Goal: Information Seeking & Learning: Learn about a topic

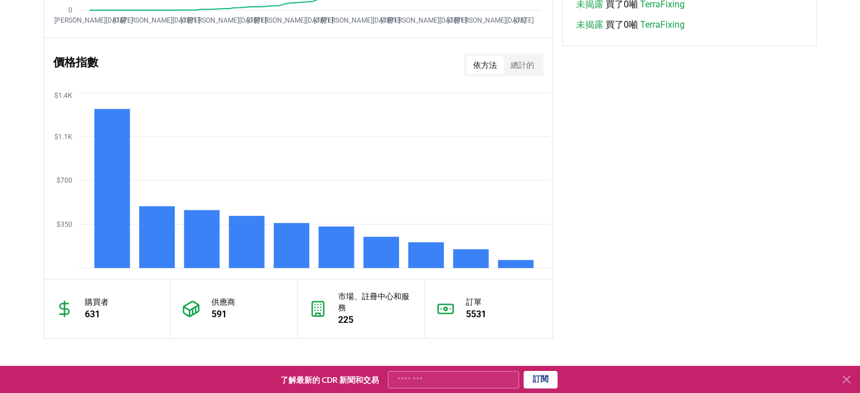
scroll to position [837, 0]
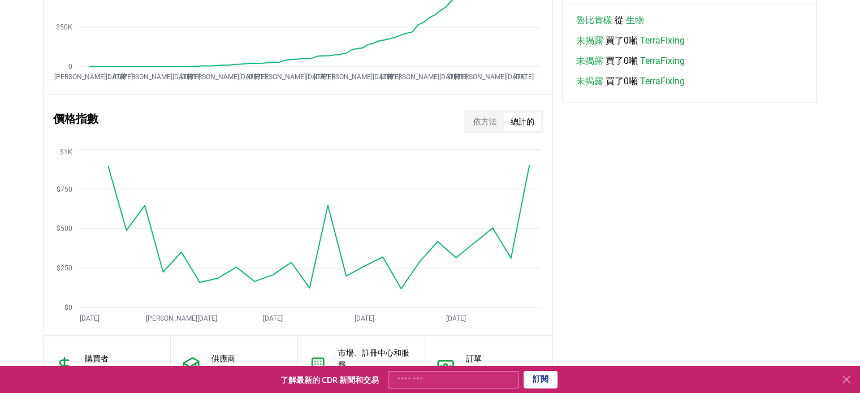
click at [523, 122] on font "總計的" at bounding box center [523, 121] width 24 height 9
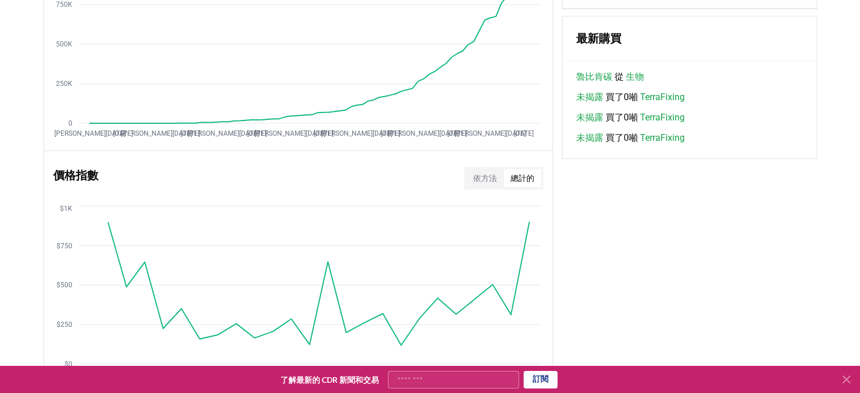
click at [489, 176] on font "依方法" at bounding box center [485, 178] width 24 height 9
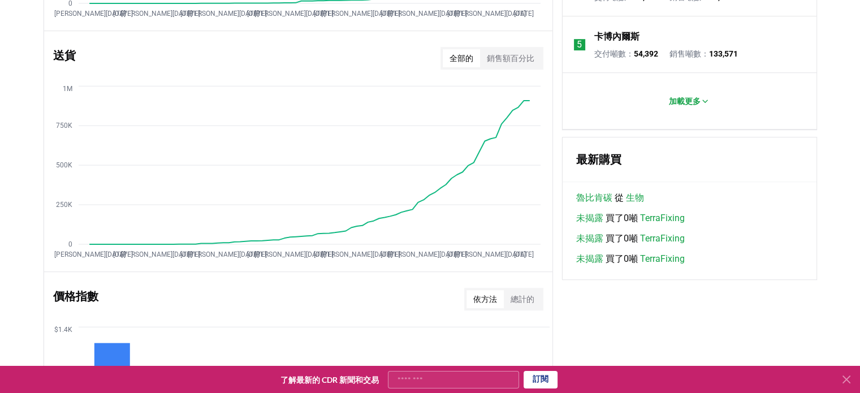
scroll to position [554, 0]
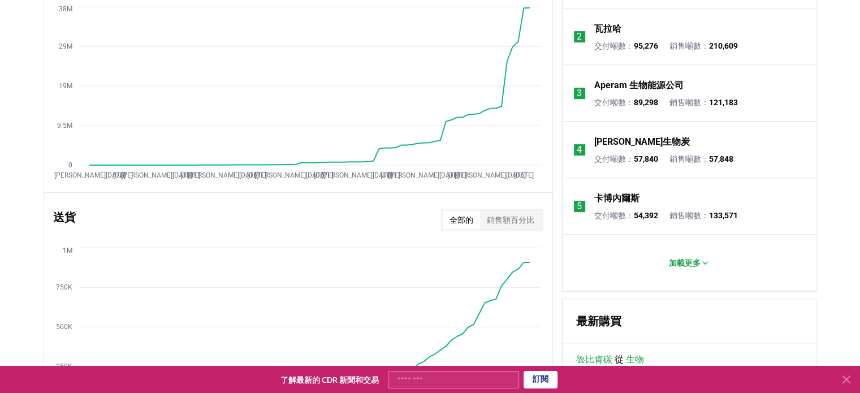
click at [519, 222] on font "銷售額百分比" at bounding box center [511, 219] width 48 height 9
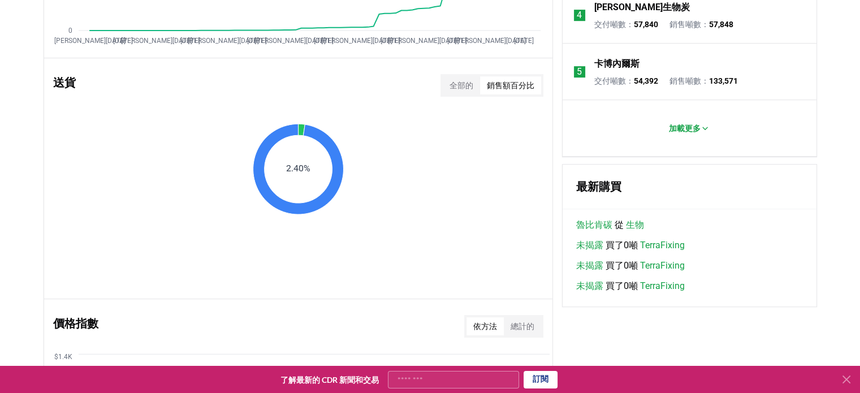
scroll to position [611, 0]
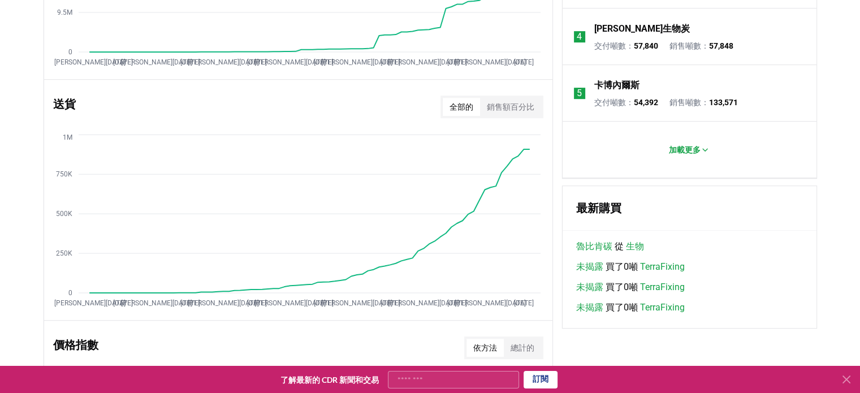
click at [462, 114] on button "全部的" at bounding box center [461, 107] width 37 height 18
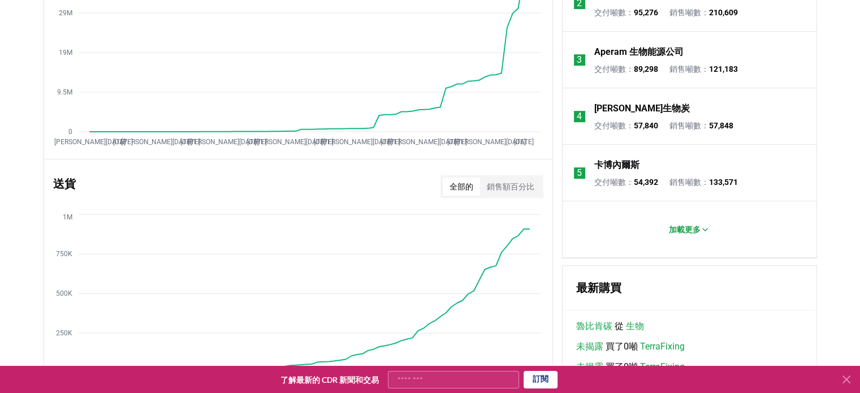
scroll to position [554, 0]
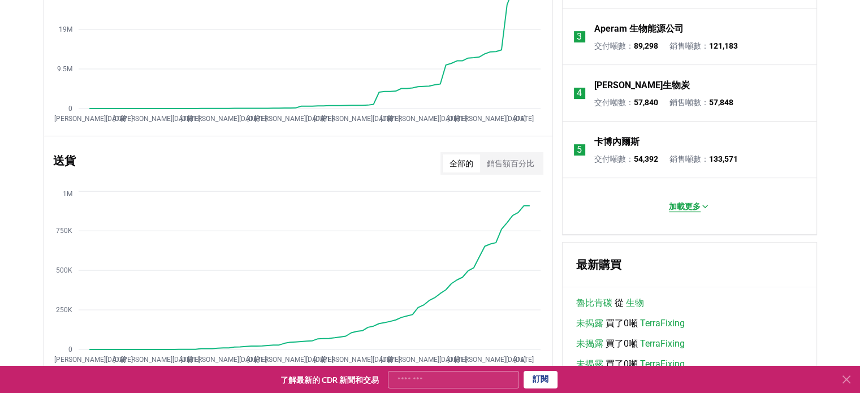
click at [695, 206] on font "加載更多" at bounding box center [685, 206] width 32 height 9
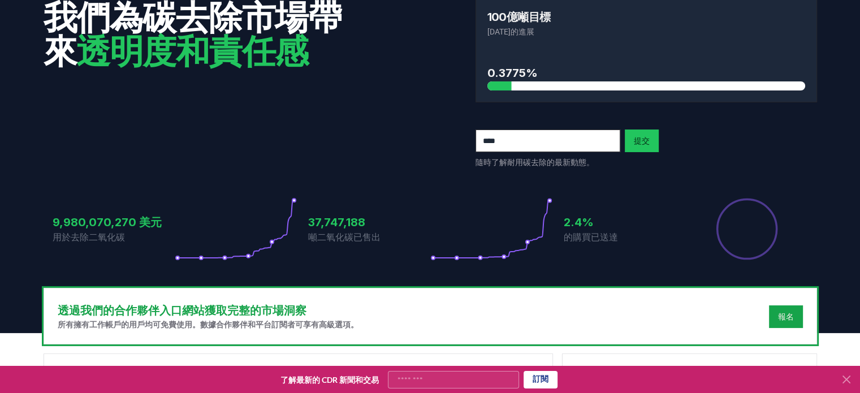
scroll to position [0, 0]
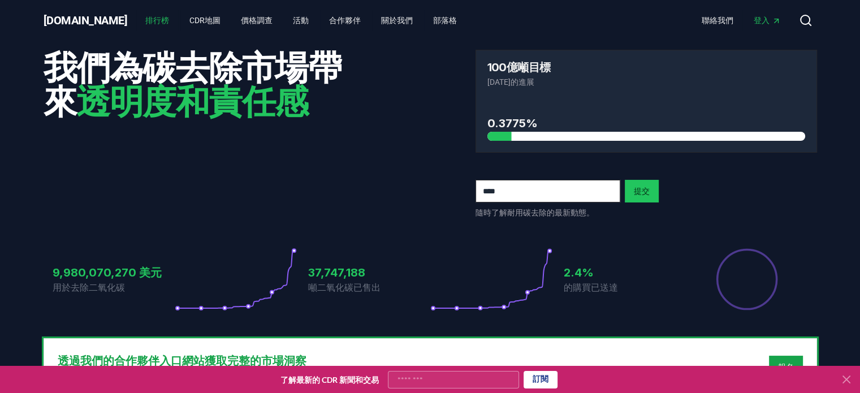
click at [145, 23] on font "排行榜" at bounding box center [157, 20] width 24 height 9
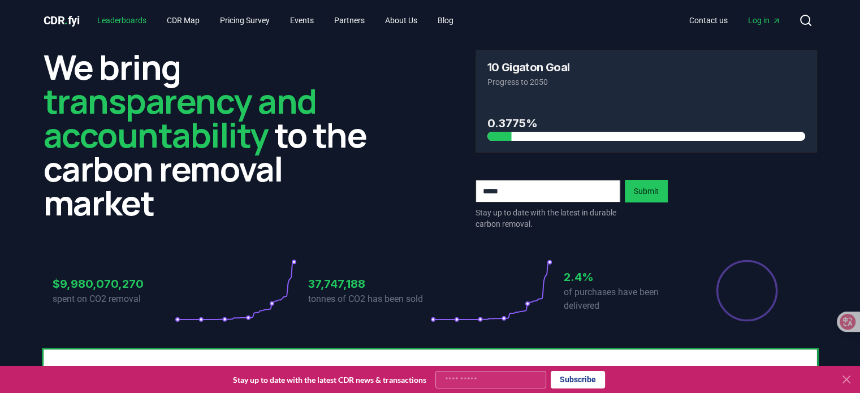
click at [124, 22] on link "Leaderboards" at bounding box center [121, 20] width 67 height 20
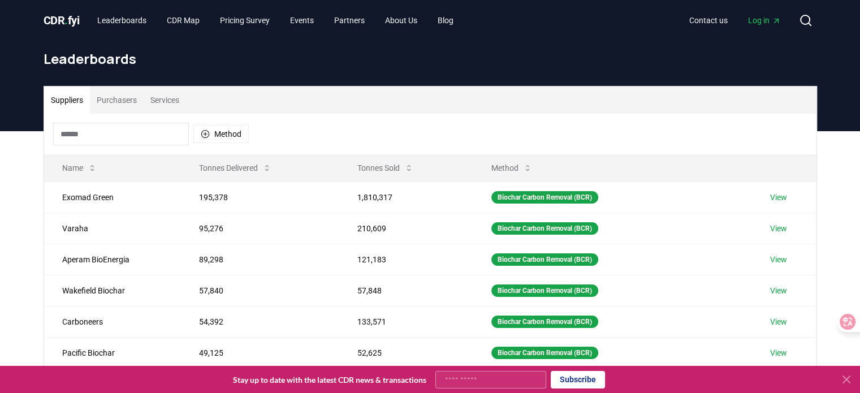
click at [115, 103] on button "Purchasers" at bounding box center [117, 100] width 54 height 27
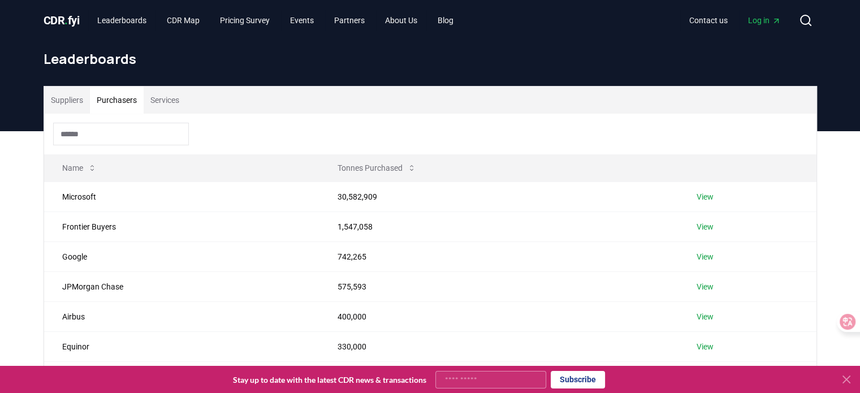
click at [64, 103] on button "Suppliers" at bounding box center [67, 100] width 46 height 27
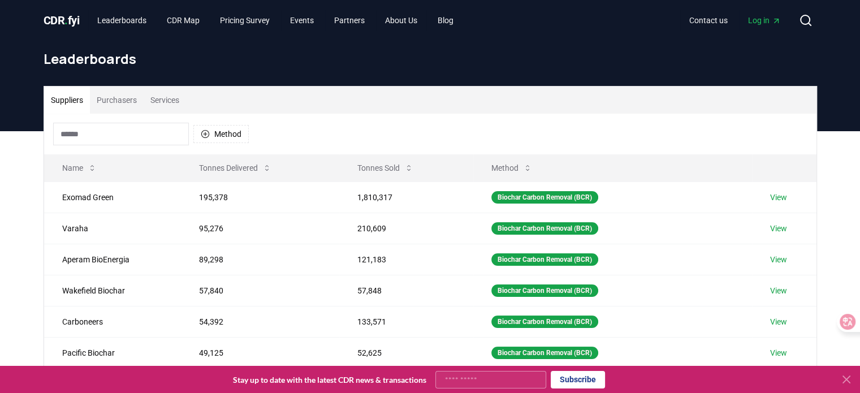
click at [109, 104] on button "Purchasers" at bounding box center [117, 100] width 54 height 27
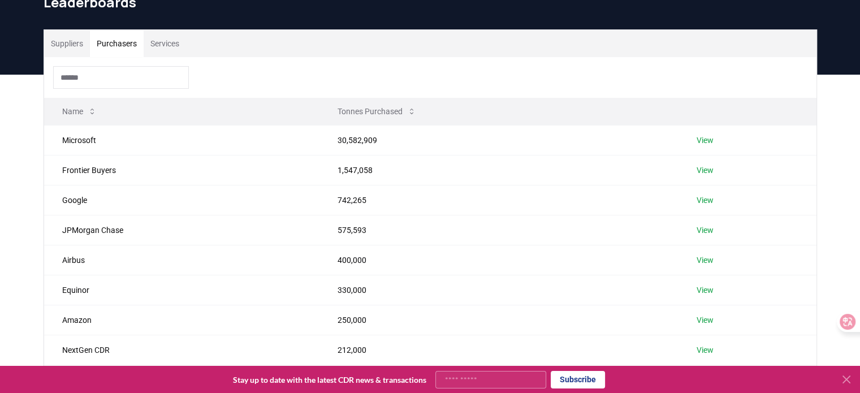
scroll to position [57, 0]
click at [706, 142] on link "View" at bounding box center [705, 140] width 17 height 11
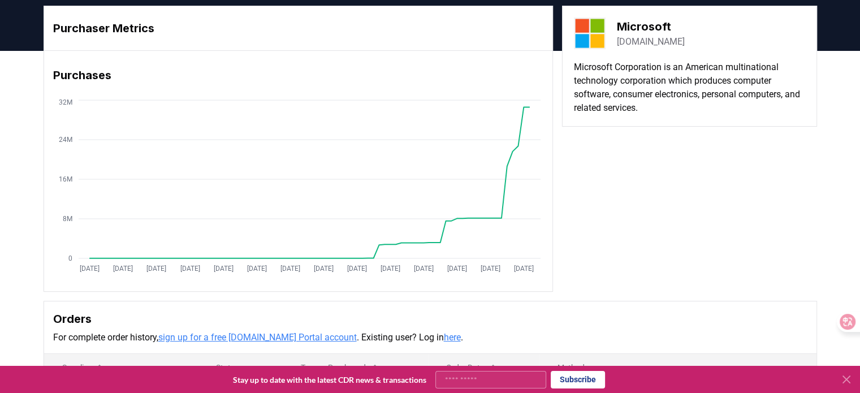
scroll to position [57, 0]
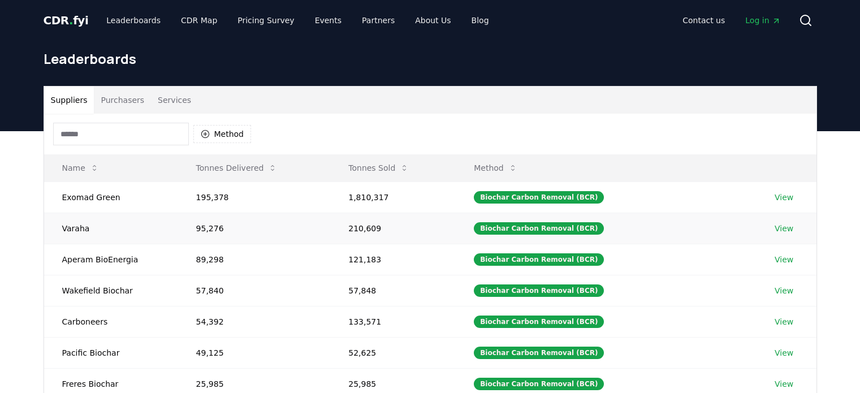
scroll to position [57, 0]
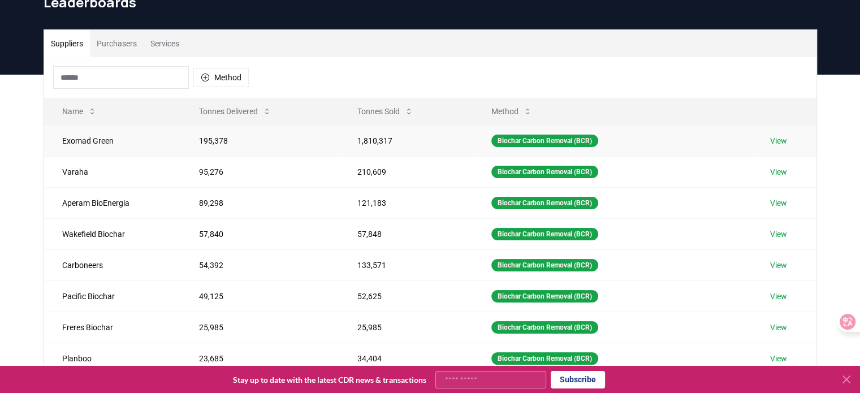
click at [772, 137] on link "View" at bounding box center [778, 140] width 17 height 11
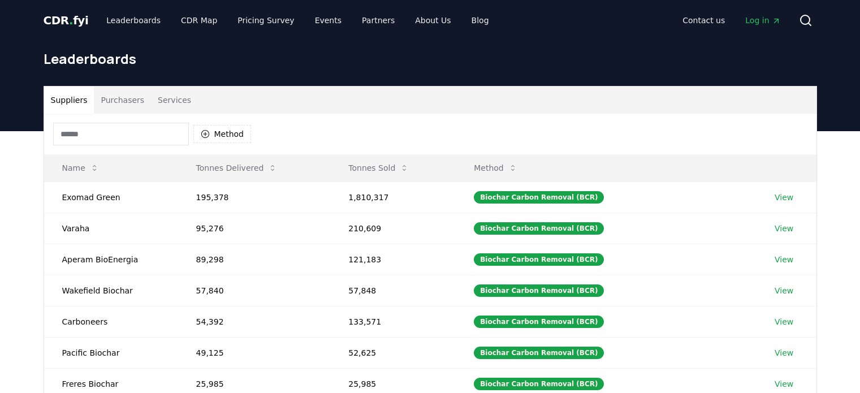
scroll to position [57, 0]
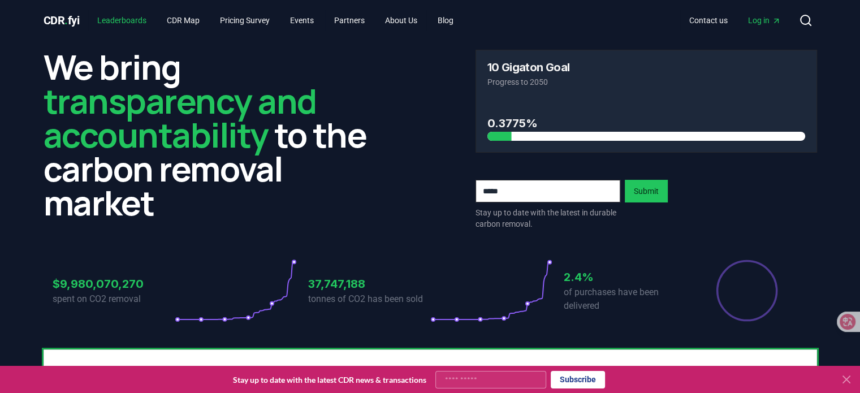
click at [120, 24] on link "Leaderboards" at bounding box center [121, 20] width 67 height 20
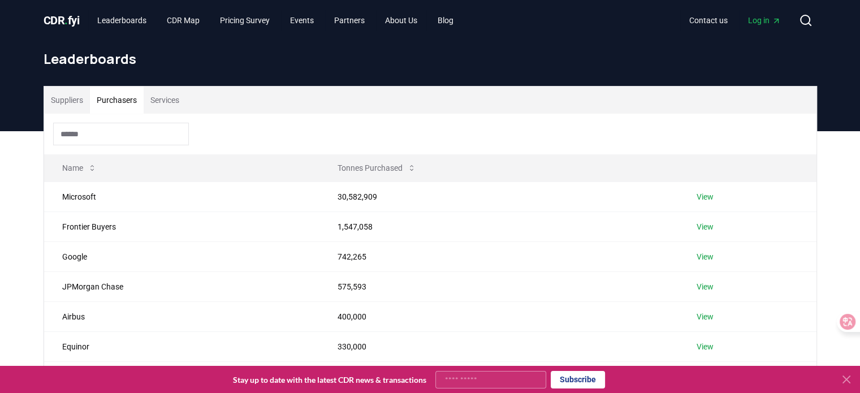
click at [111, 101] on button "Purchasers" at bounding box center [117, 100] width 54 height 27
click at [697, 197] on link "View" at bounding box center [705, 196] width 17 height 11
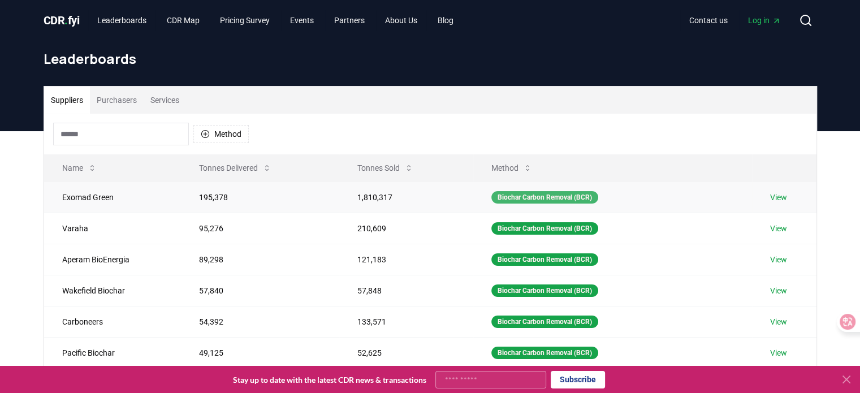
click at [538, 197] on div "Biochar Carbon Removal (BCR)" at bounding box center [544, 197] width 107 height 12
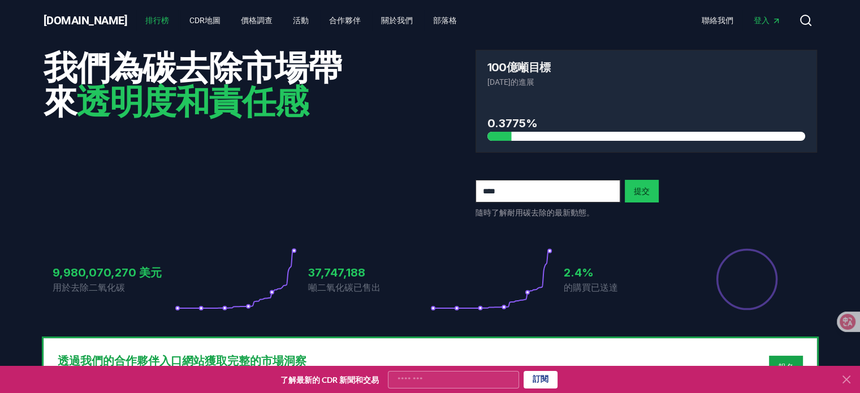
click at [145, 18] on font "排行榜" at bounding box center [157, 20] width 24 height 9
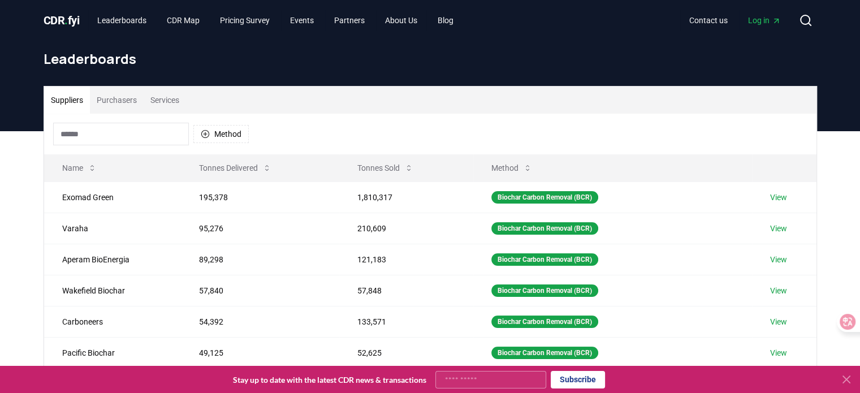
click at [333, 123] on div "Method" at bounding box center [430, 134] width 773 height 41
click at [781, 197] on link "View" at bounding box center [778, 197] width 17 height 11
click at [125, 96] on button "Purchasers" at bounding box center [117, 100] width 54 height 27
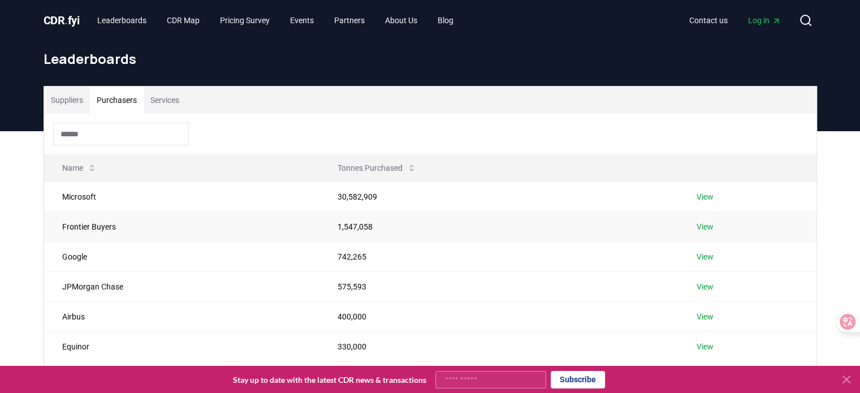
click at [708, 228] on link "View" at bounding box center [705, 226] width 17 height 11
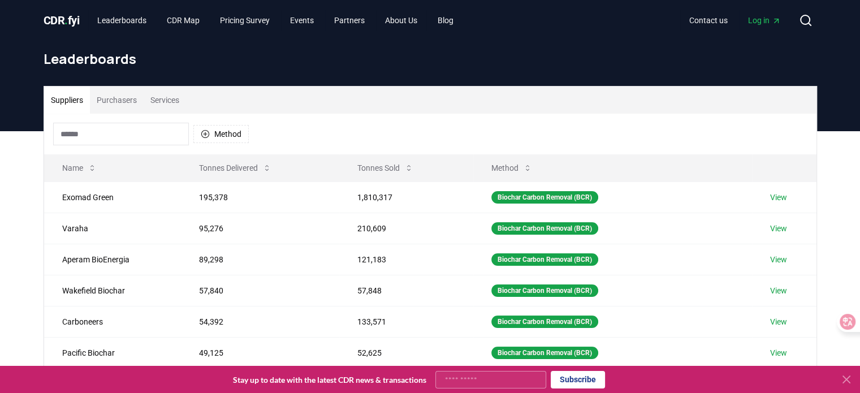
click at [113, 104] on button "Purchasers" at bounding box center [117, 100] width 54 height 27
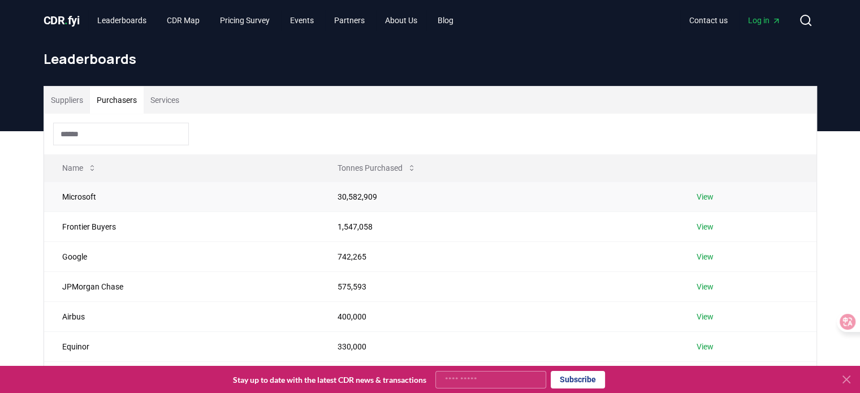
click at [709, 202] on td "View" at bounding box center [748, 197] width 138 height 30
click at [705, 196] on link "View" at bounding box center [705, 196] width 17 height 11
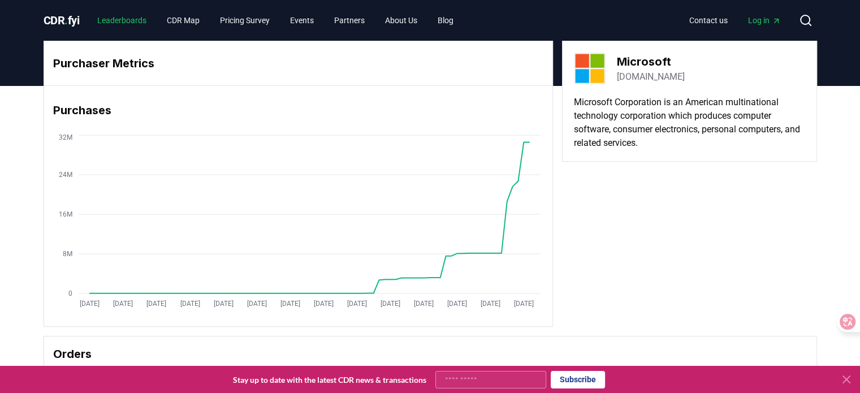
click at [135, 22] on link "Leaderboards" at bounding box center [121, 20] width 67 height 20
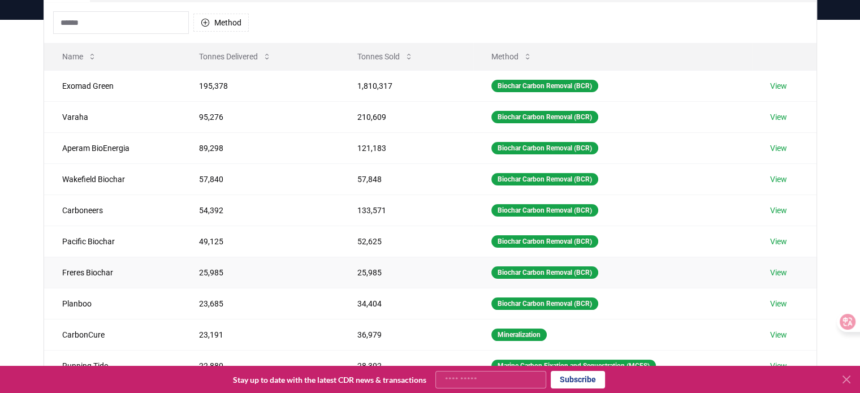
scroll to position [57, 0]
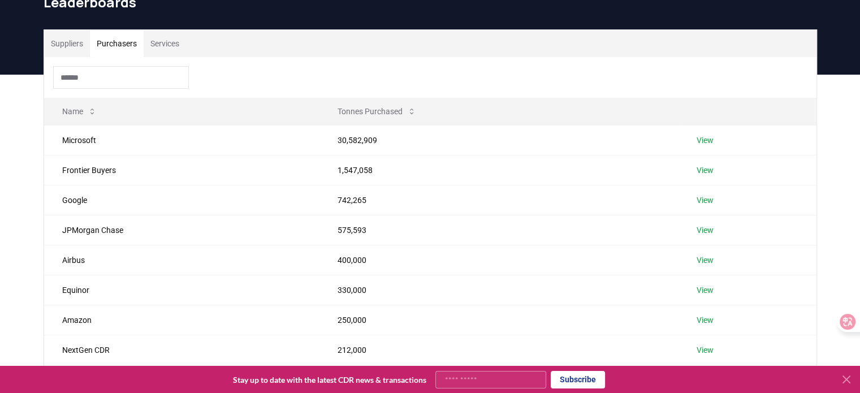
click at [119, 48] on button "Purchasers" at bounding box center [117, 43] width 54 height 27
click at [706, 139] on link "View" at bounding box center [705, 140] width 17 height 11
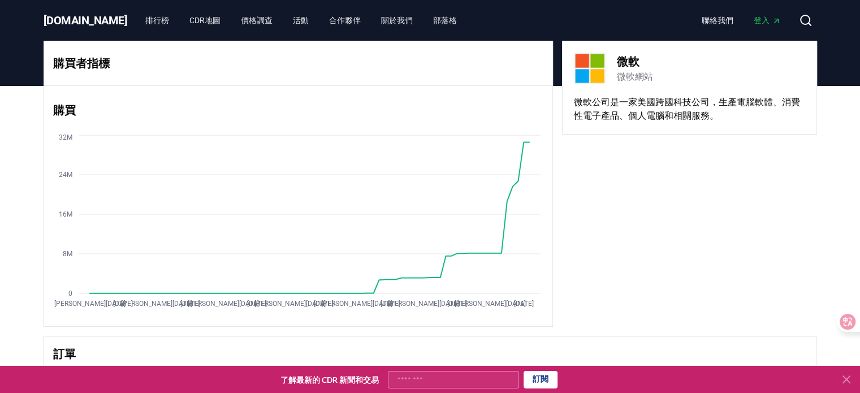
click at [6, 79] on header at bounding box center [430, 63] width 860 height 45
click at [145, 18] on font "排行榜" at bounding box center [157, 20] width 24 height 9
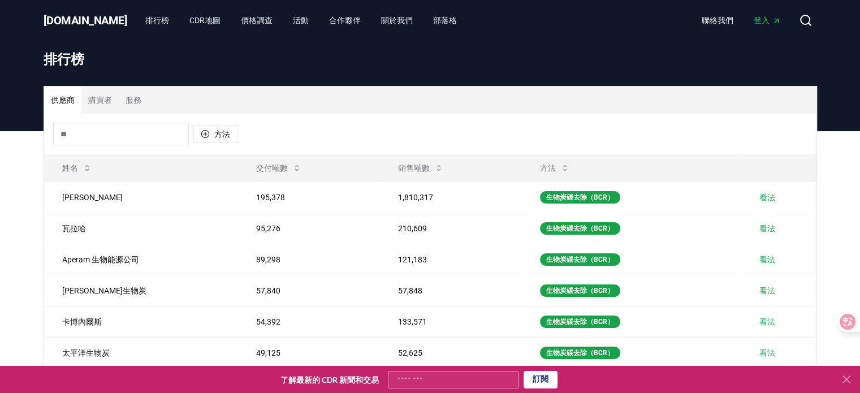
click at [140, 135] on input at bounding box center [121, 134] width 136 height 23
click at [435, 166] on icon at bounding box center [438, 167] width 9 height 9
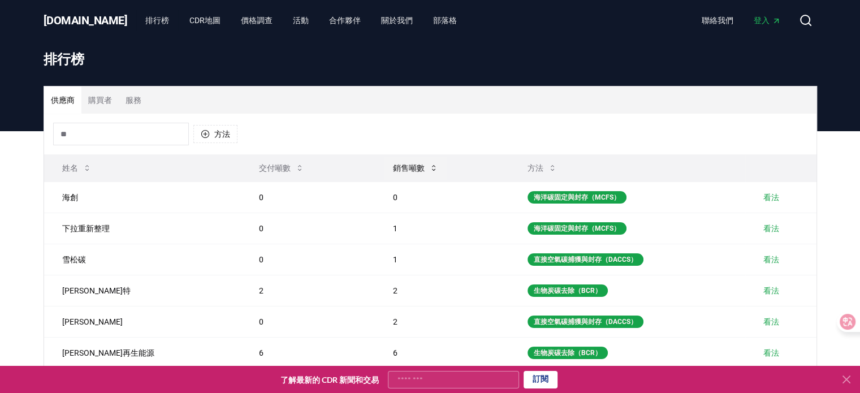
click at [429, 169] on icon at bounding box center [433, 167] width 9 height 9
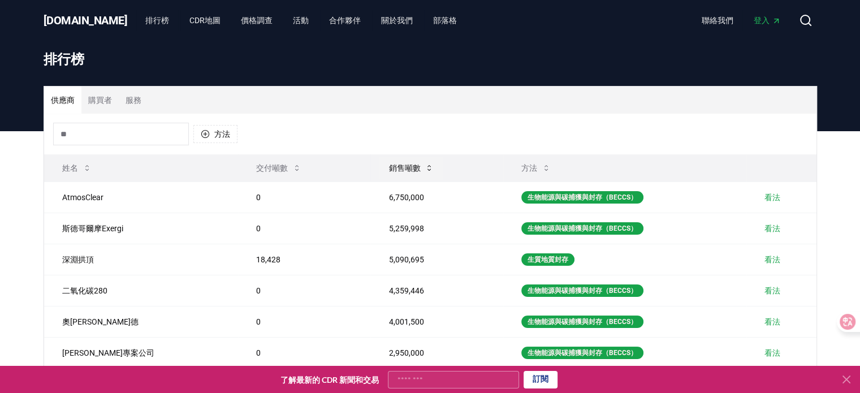
click at [425, 169] on icon at bounding box center [429, 167] width 9 height 9
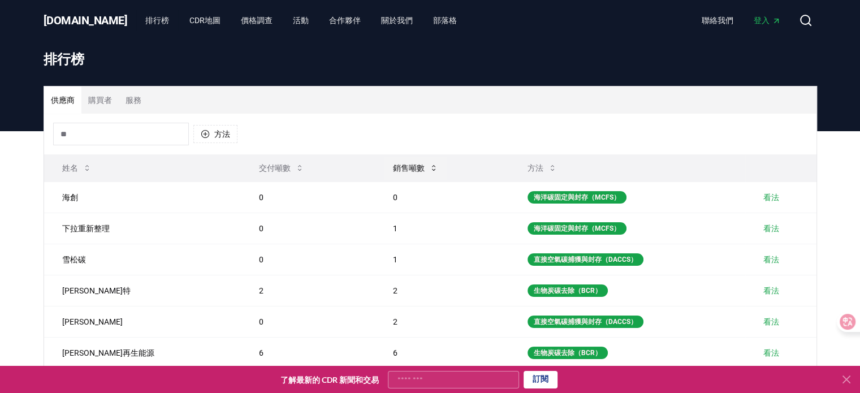
click at [429, 169] on icon at bounding box center [433, 167] width 9 height 9
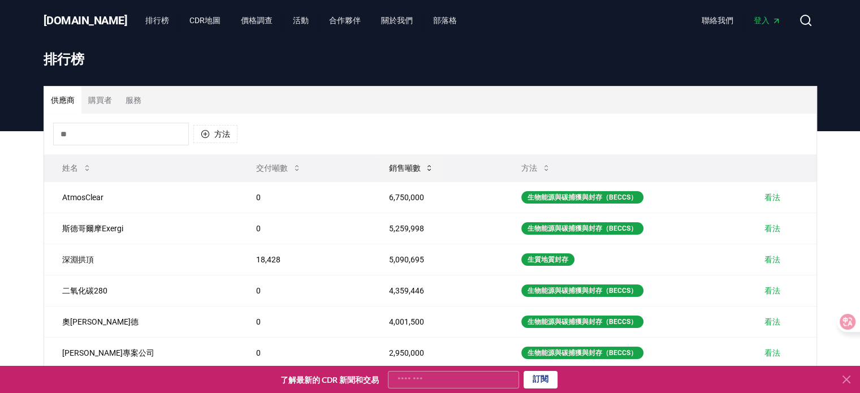
click at [389, 171] on font "銷售噸數" at bounding box center [405, 167] width 32 height 9
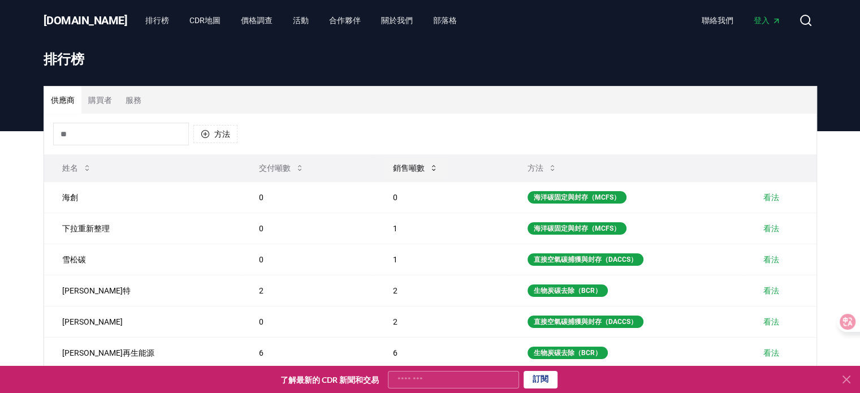
click at [393, 169] on font "銷售噸數" at bounding box center [409, 167] width 32 height 9
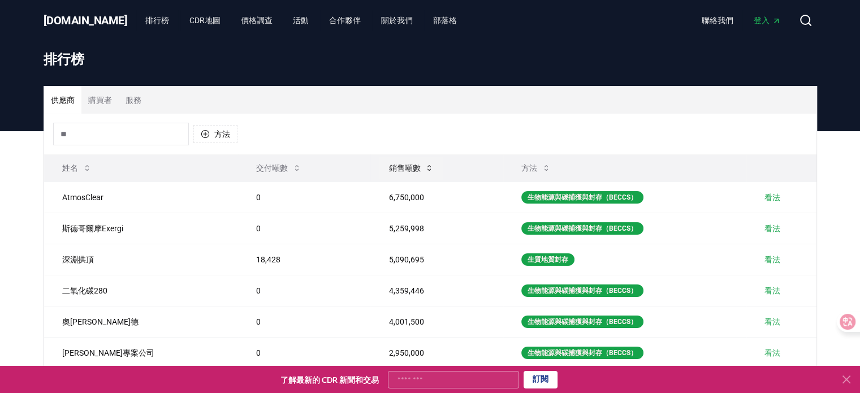
click at [389, 171] on font "銷售噸數" at bounding box center [405, 167] width 32 height 9
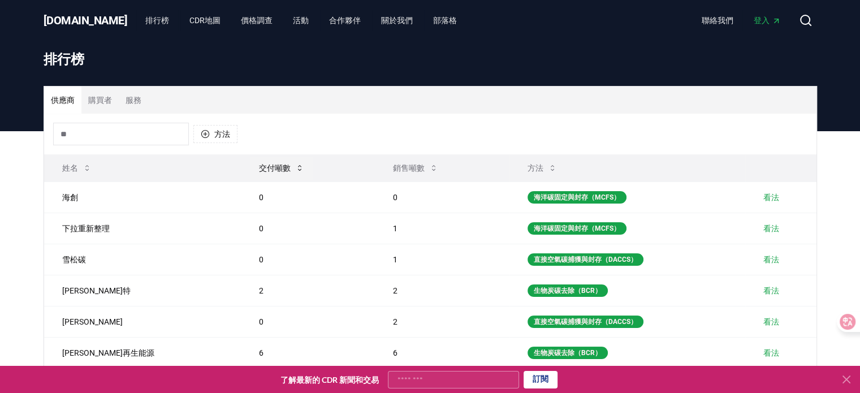
click at [259, 169] on font "交付噸數" at bounding box center [275, 167] width 32 height 9
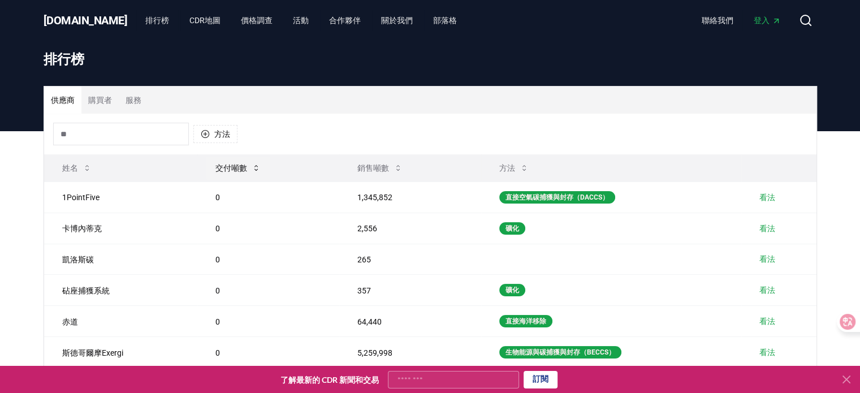
click at [243, 169] on font "交付噸數" at bounding box center [231, 167] width 32 height 9
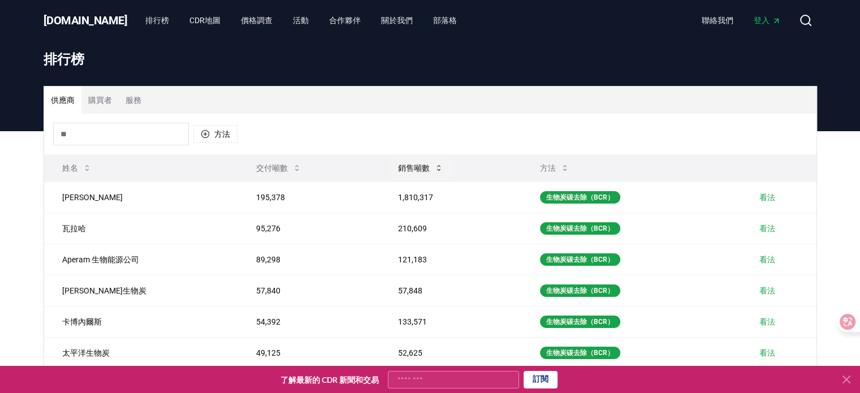
click at [389, 167] on button "銷售噸數" at bounding box center [420, 168] width 63 height 23
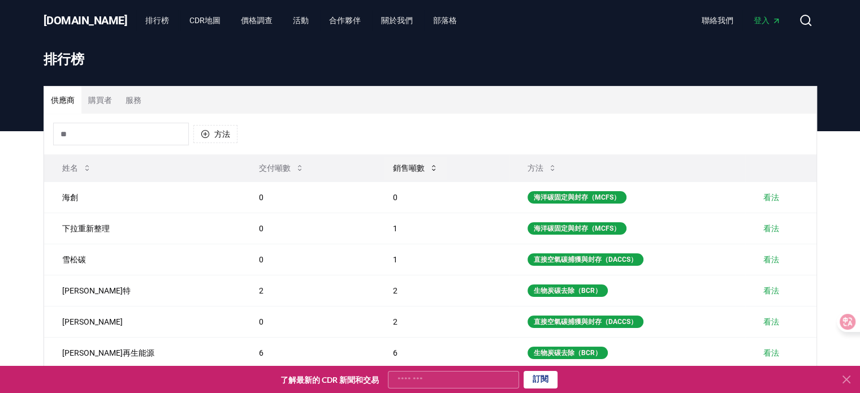
click at [393, 165] on font "銷售噸數" at bounding box center [409, 167] width 32 height 9
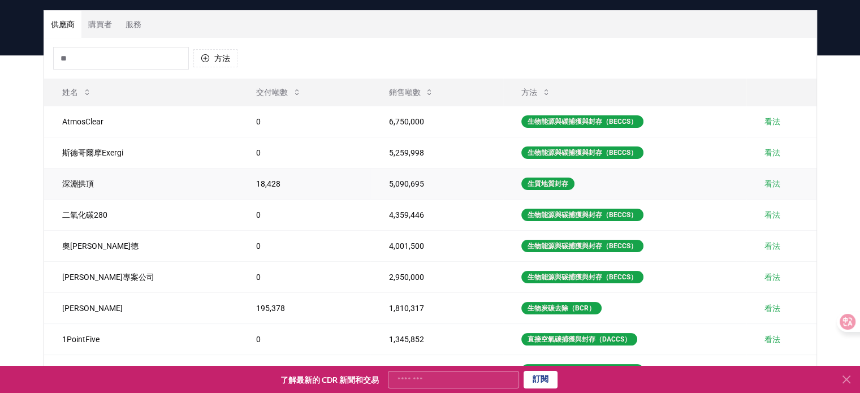
scroll to position [113, 0]
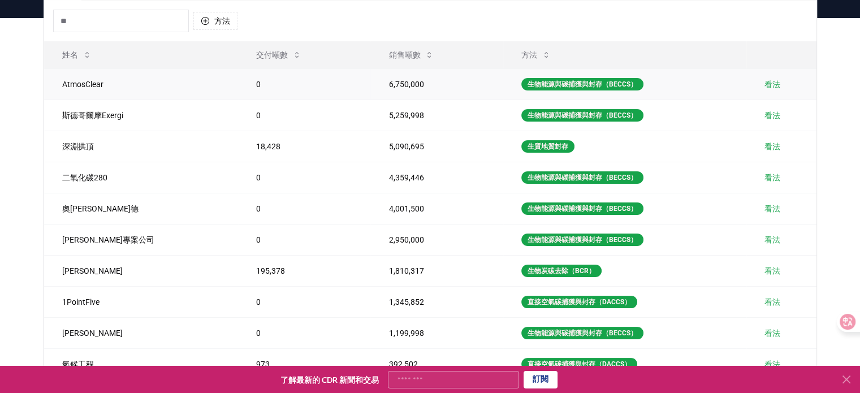
click at [769, 83] on font "看法" at bounding box center [773, 84] width 16 height 9
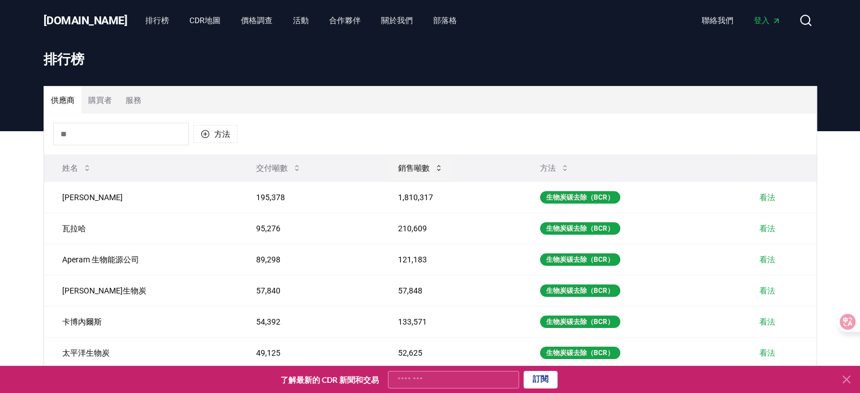
click at [413, 165] on font "銷售噸數" at bounding box center [414, 167] width 32 height 9
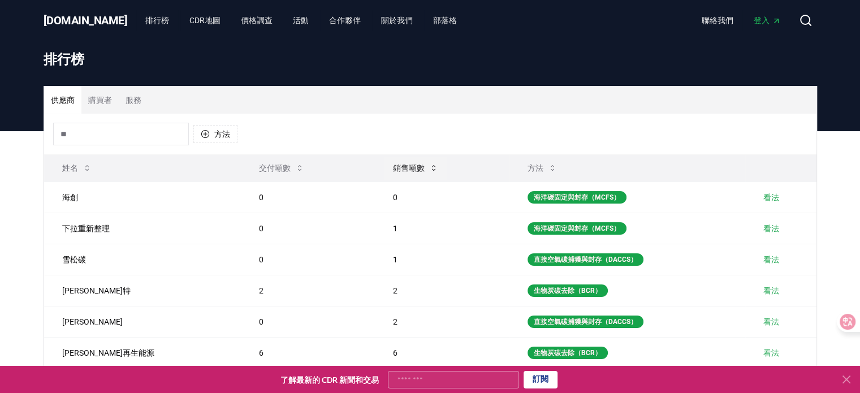
click at [384, 174] on button "銷售噸數" at bounding box center [415, 168] width 63 height 23
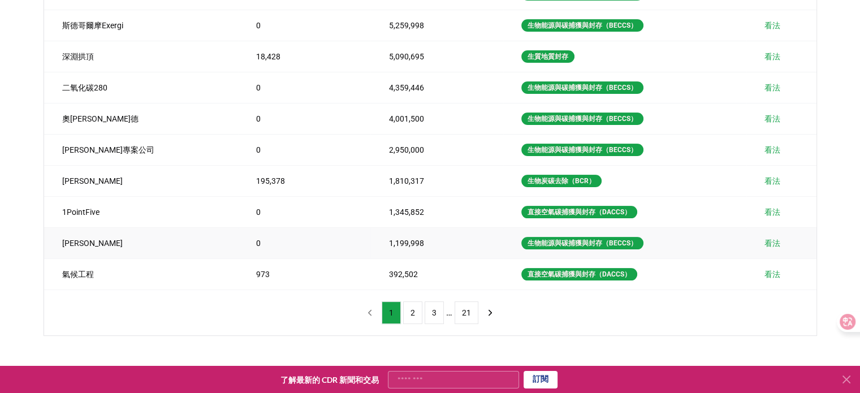
scroll to position [226, 0]
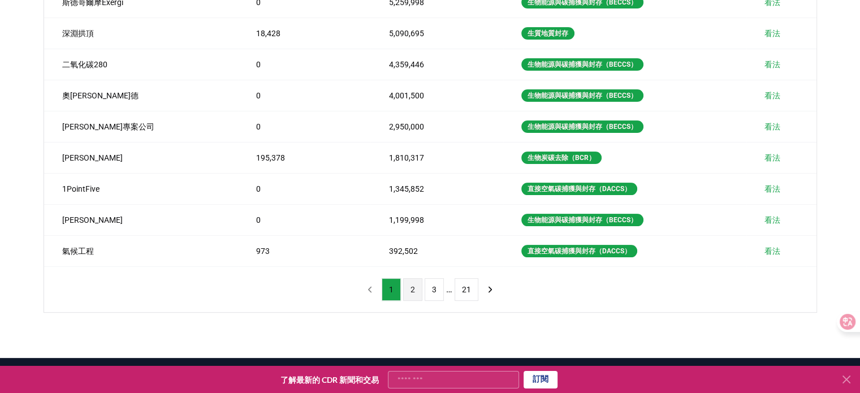
click at [408, 287] on button "2" at bounding box center [412, 289] width 19 height 23
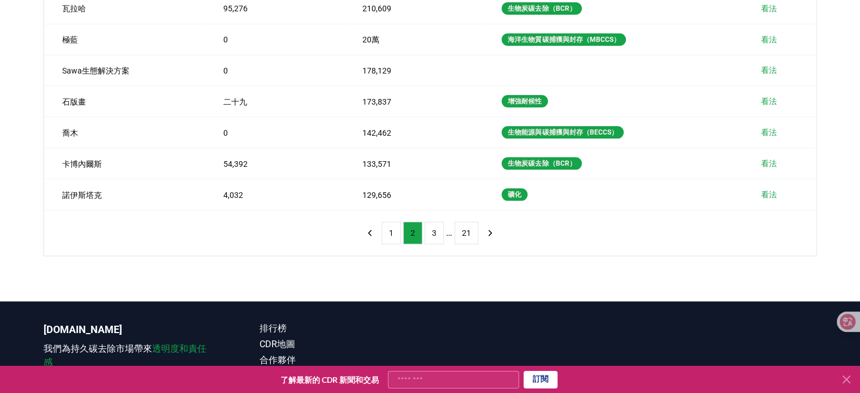
scroll to position [283, 0]
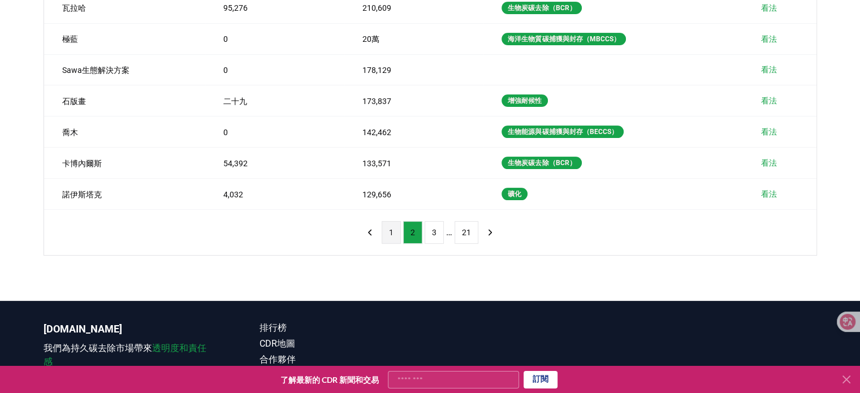
click at [391, 235] on font "1" at bounding box center [391, 232] width 5 height 9
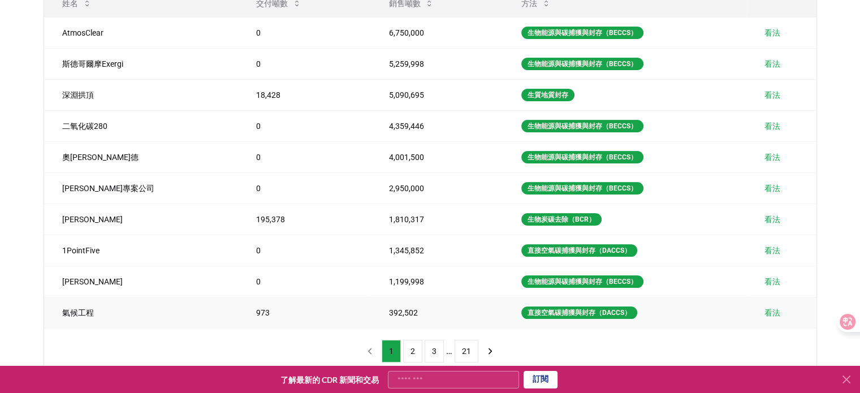
scroll to position [0, 0]
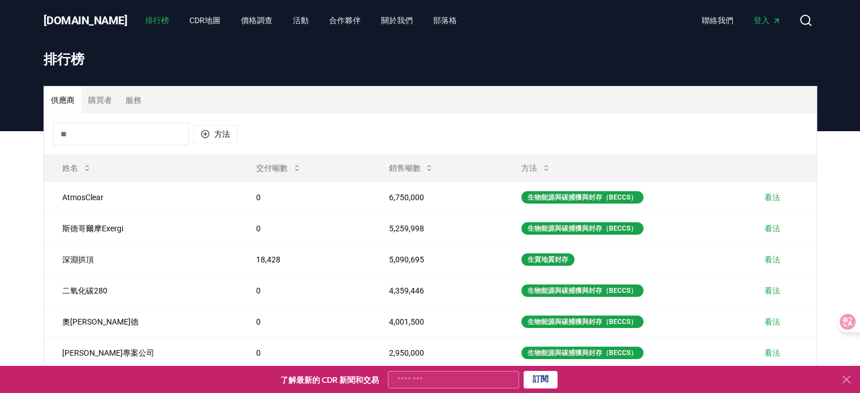
click at [145, 20] on font "排行榜" at bounding box center [157, 20] width 24 height 9
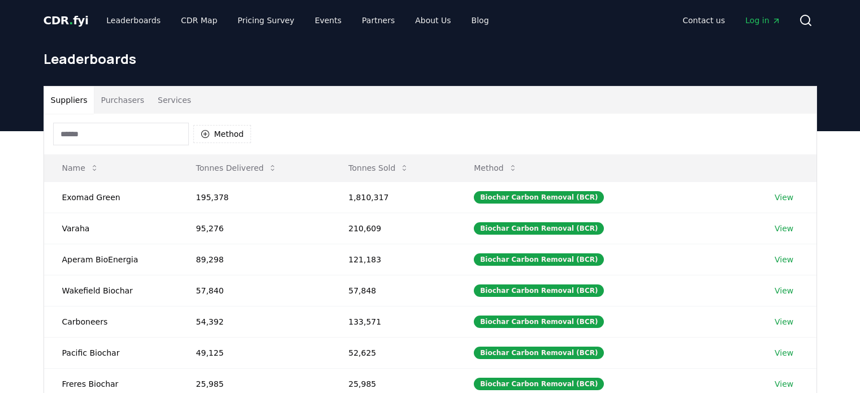
scroll to position [57, 0]
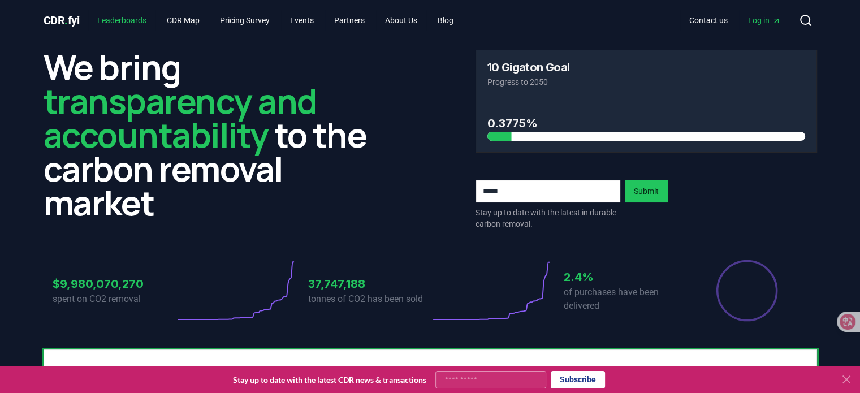
click at [133, 24] on link "Leaderboards" at bounding box center [121, 20] width 67 height 20
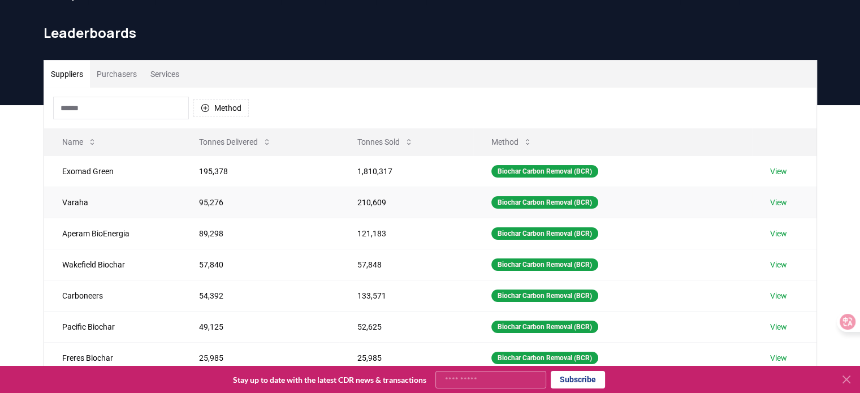
scroll to position [57, 0]
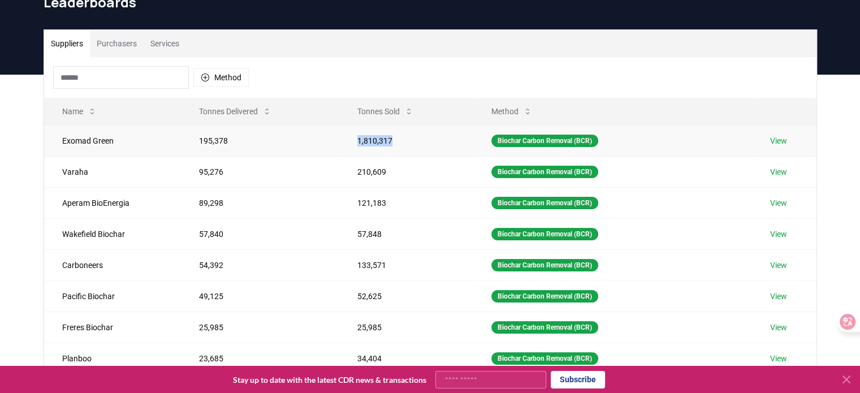
drag, startPoint x: 348, startPoint y: 139, endPoint x: 403, endPoint y: 143, distance: 54.4
click at [403, 143] on td "1,810,317" at bounding box center [406, 140] width 134 height 31
click at [416, 146] on td "1,810,317" at bounding box center [406, 140] width 134 height 31
click at [403, 148] on td "1,810,317" at bounding box center [406, 140] width 134 height 31
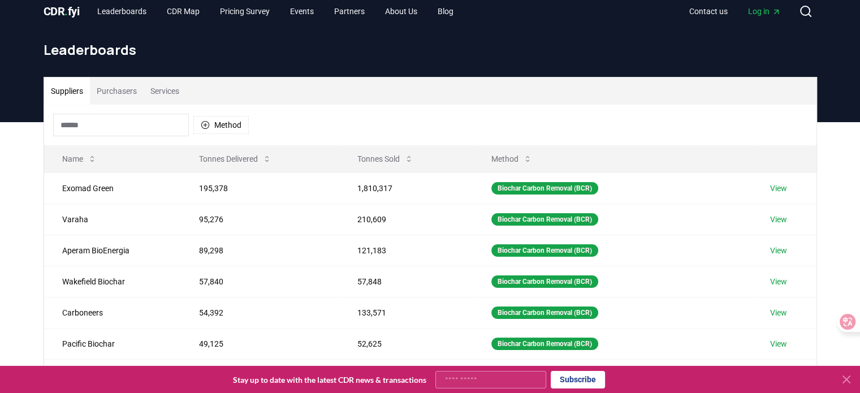
scroll to position [0, 0]
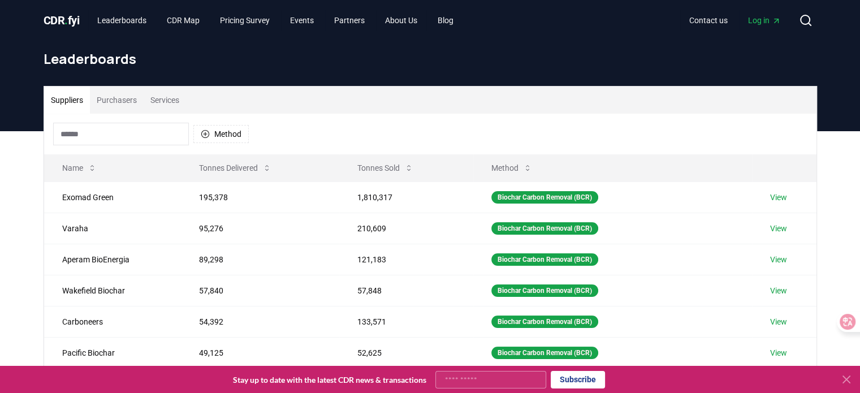
click at [120, 101] on button "Purchasers" at bounding box center [117, 100] width 54 height 27
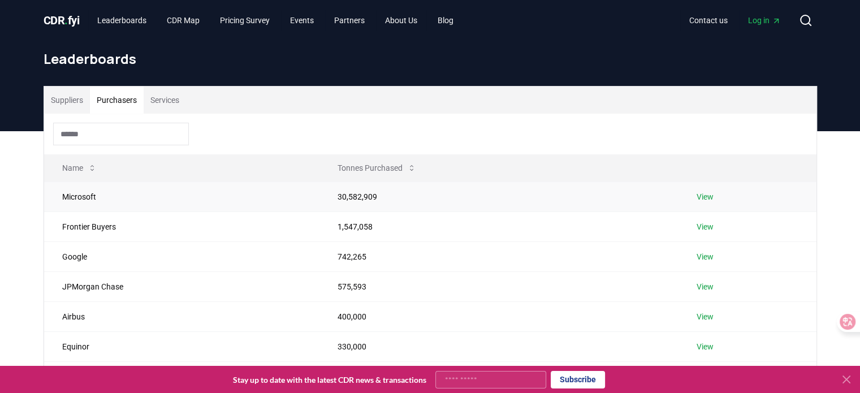
scroll to position [57, 0]
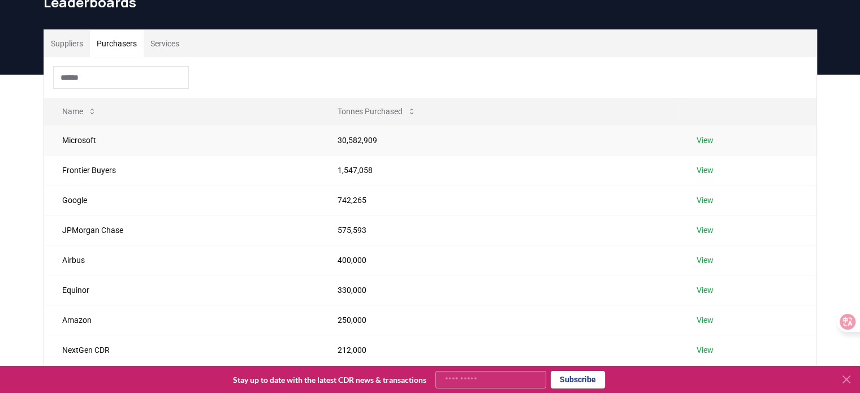
click at [704, 143] on link "View" at bounding box center [705, 140] width 17 height 11
